Goal: Information Seeking & Learning: Find contact information

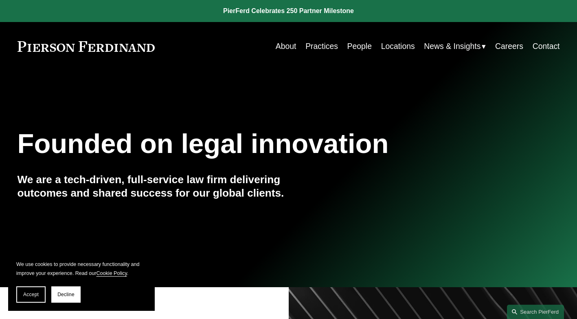
click at [353, 44] on link "People" at bounding box center [360, 46] width 24 height 16
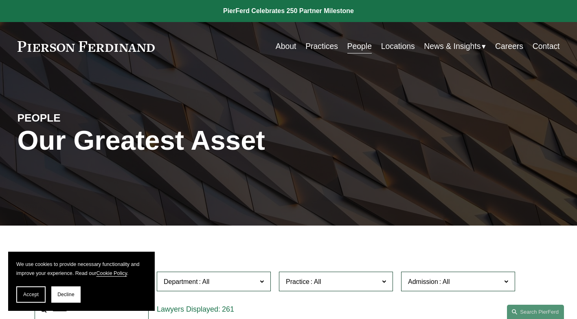
click at [387, 46] on link "Locations" at bounding box center [398, 46] width 34 height 16
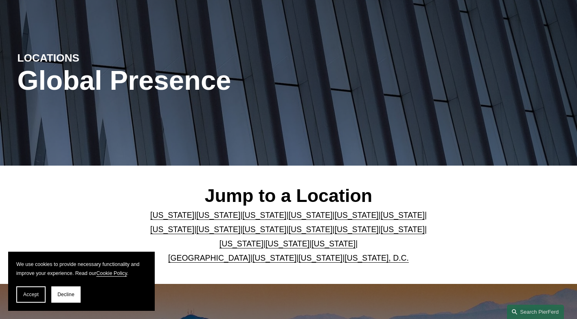
scroll to position [81, 0]
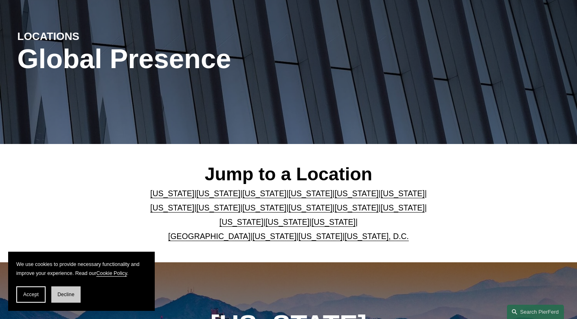
click at [71, 294] on span "Decline" at bounding box center [65, 294] width 17 height 6
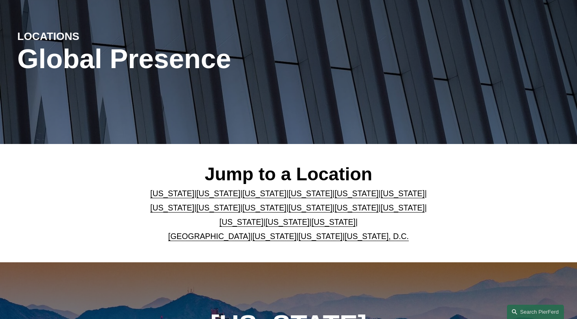
click at [216, 238] on link "United Kingdom" at bounding box center [209, 235] width 82 height 9
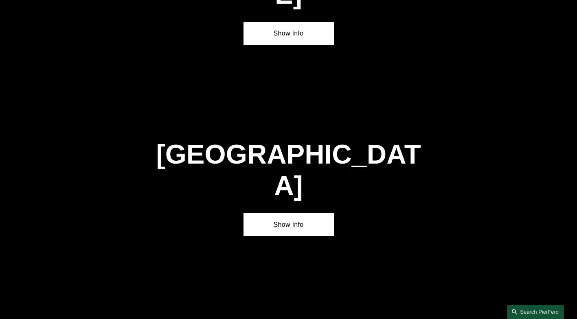
scroll to position [2822, 0]
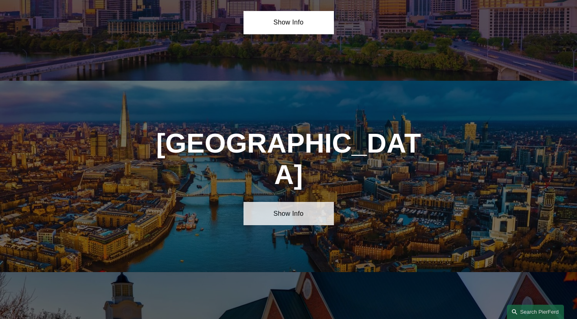
click at [280, 202] on link "Show Info" at bounding box center [289, 213] width 90 height 23
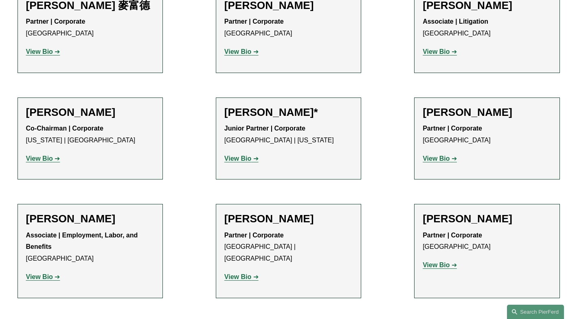
scroll to position [856, 0]
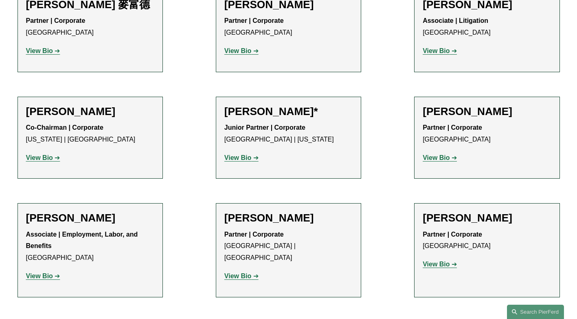
click at [443, 260] on strong "View Bio" at bounding box center [436, 263] width 27 height 7
click at [249, 270] on p "View Bio" at bounding box center [288, 276] width 128 height 12
click at [244, 272] on strong "View Bio" at bounding box center [237, 275] width 27 height 7
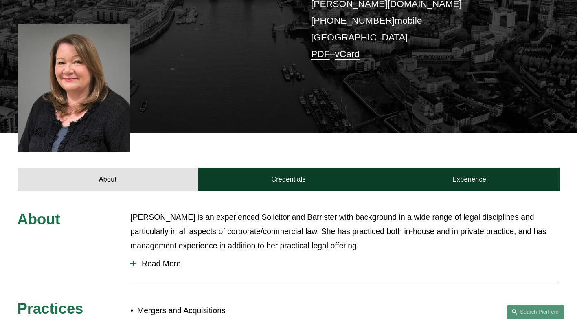
scroll to position [204, 0]
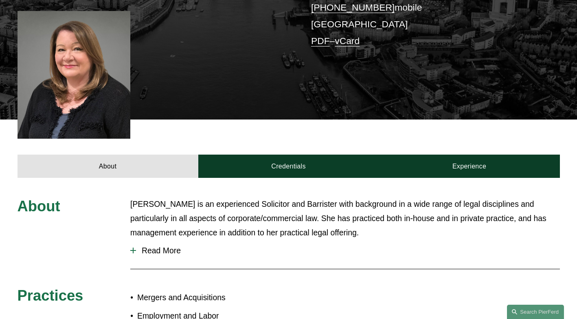
click at [136, 247] on div at bounding box center [133, 250] width 6 height 6
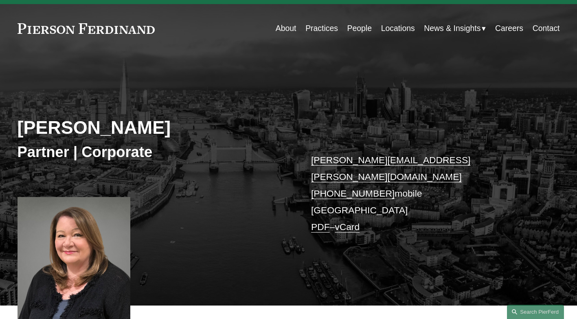
scroll to position [0, 0]
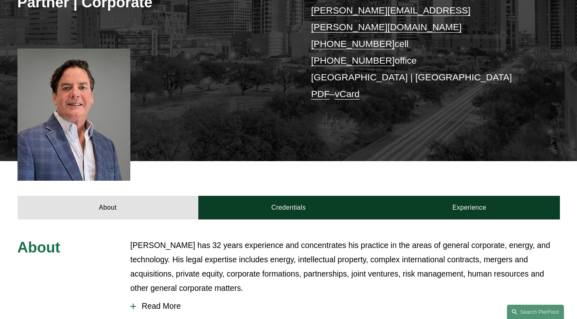
scroll to position [163, 0]
